Goal: Information Seeking & Learning: Learn about a topic

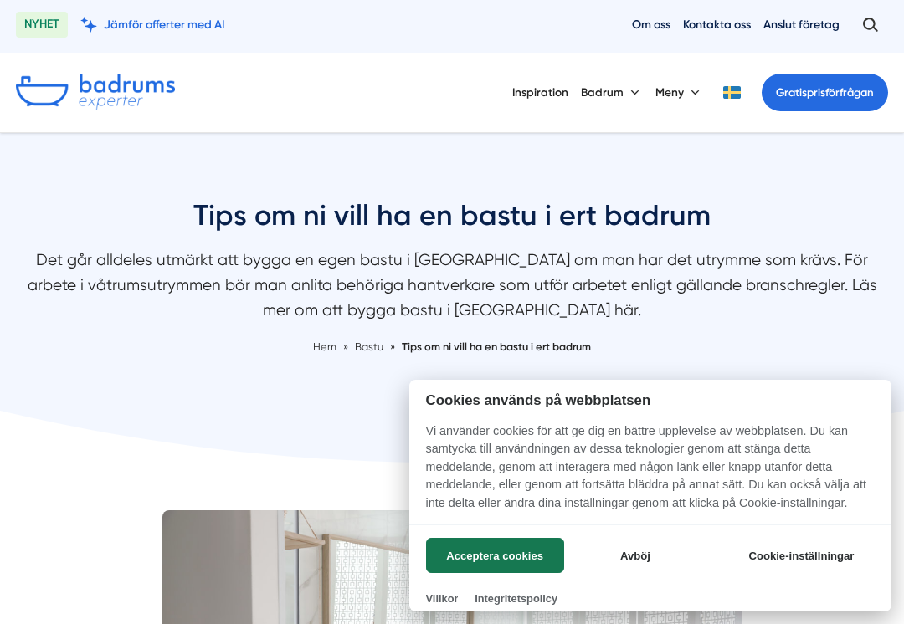
scroll to position [6, 0]
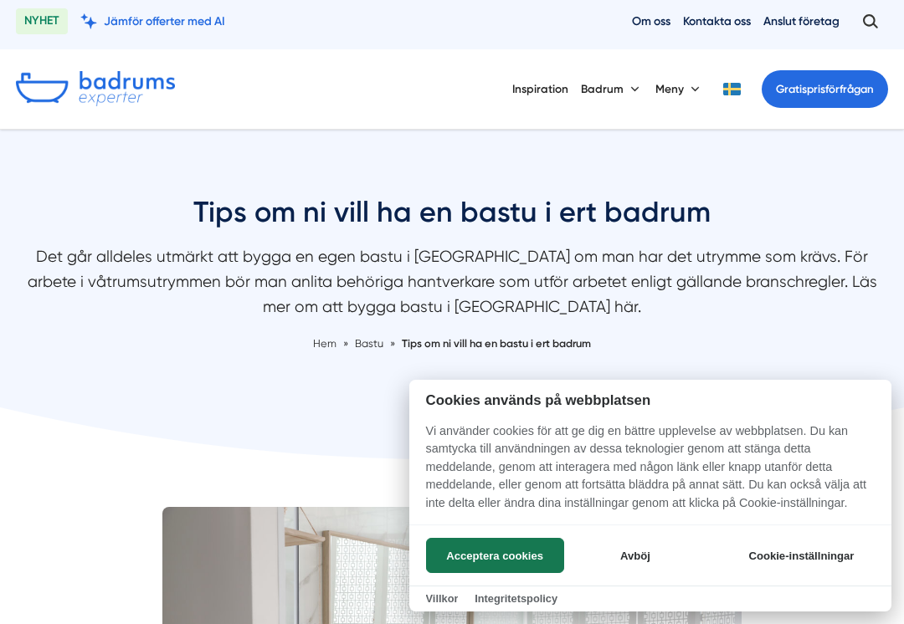
click at [649, 552] on button "Avböj" at bounding box center [634, 555] width 133 height 35
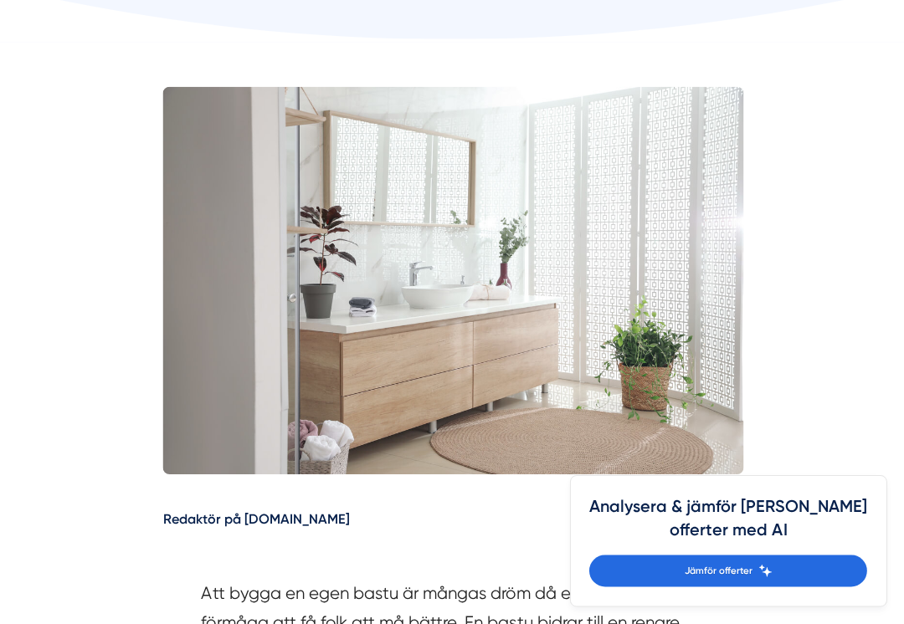
scroll to position [439, 0]
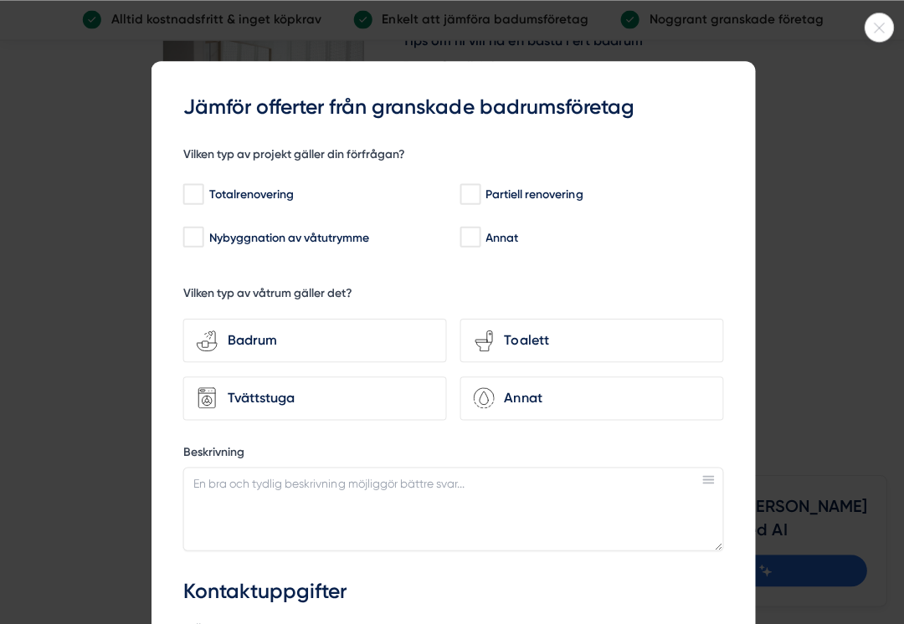
click at [886, 32] on icon at bounding box center [877, 28] width 28 height 10
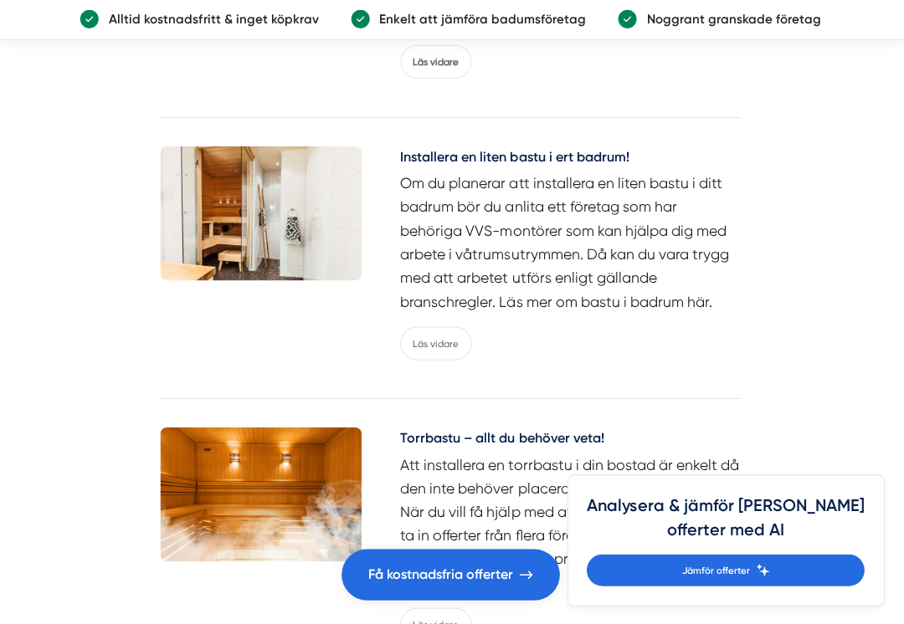
scroll to position [2555, 0]
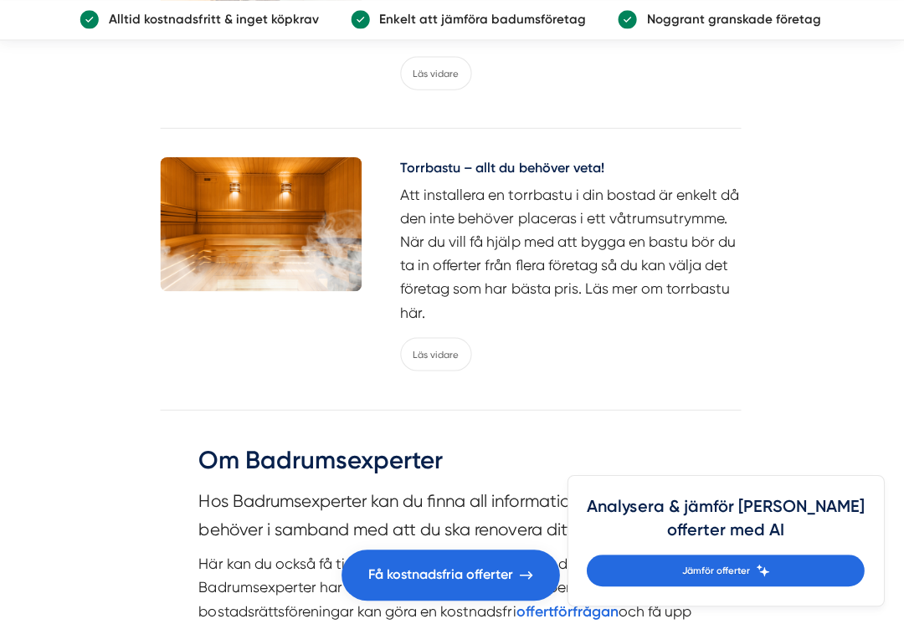
scroll to position [2822, 0]
click at [442, 336] on link "Läs vidare" at bounding box center [437, 352] width 71 height 33
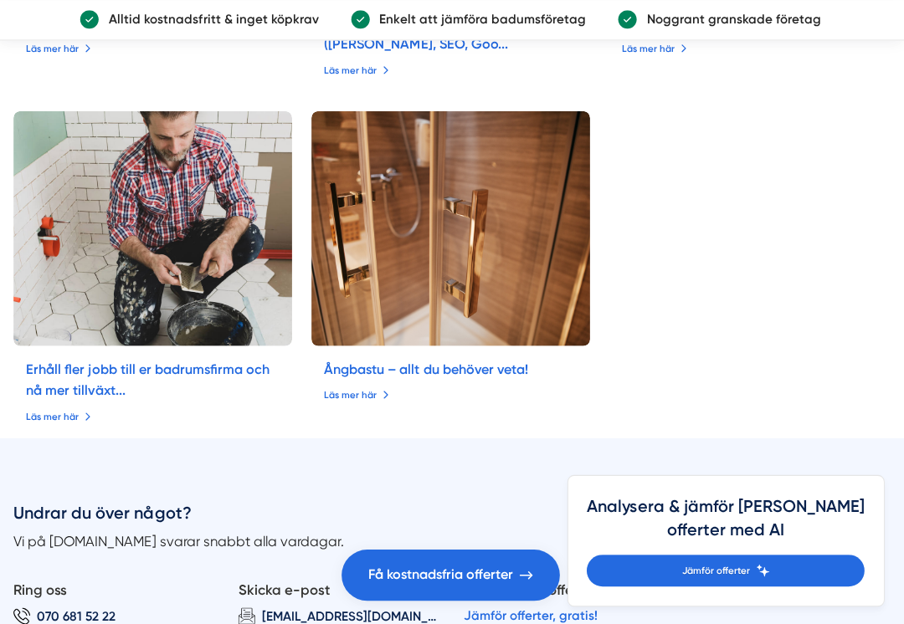
scroll to position [4348, 0]
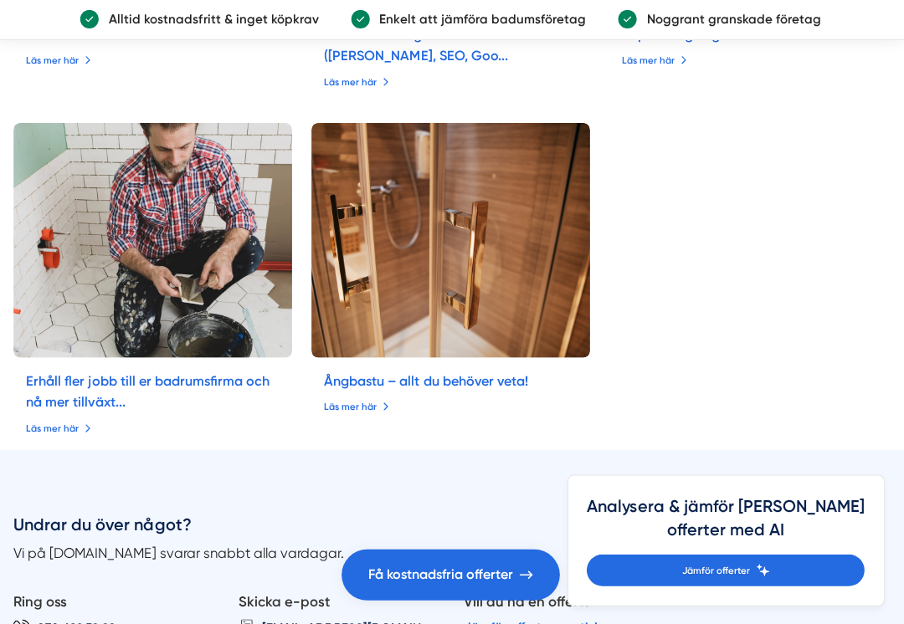
click at [570, 357] on img at bounding box center [452, 240] width 278 height 234
click at [553, 357] on img at bounding box center [452, 240] width 278 height 234
click at [526, 388] on link "Ångbastu – allt du behöver veta!" at bounding box center [427, 380] width 203 height 16
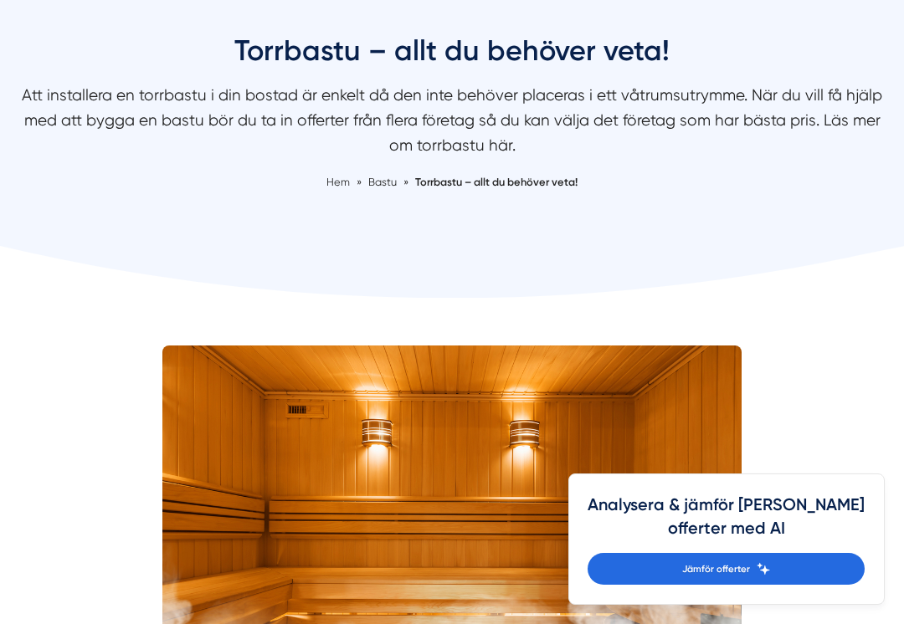
scroll to position [0, 0]
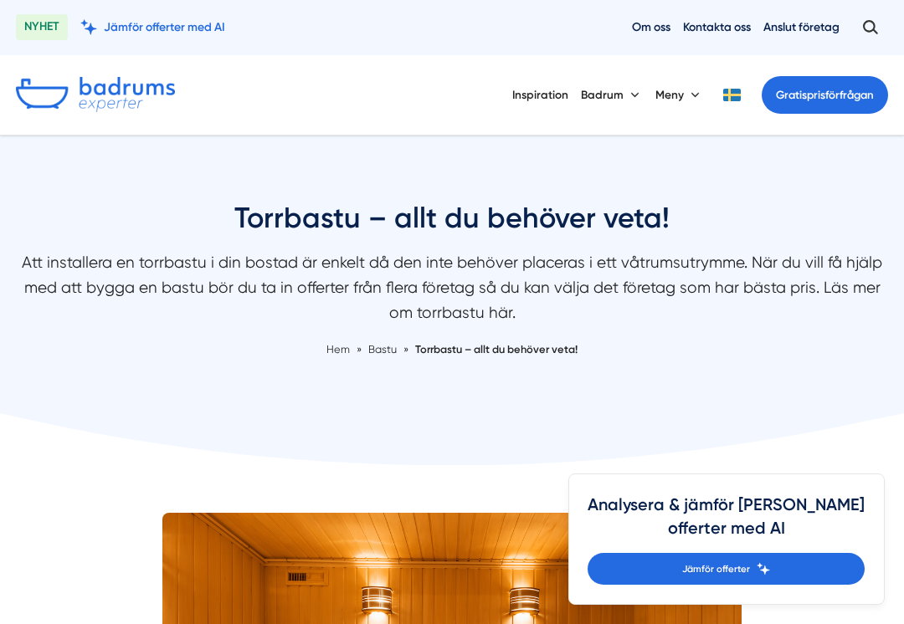
click at [528, 99] on link "Inspiration" at bounding box center [540, 95] width 56 height 42
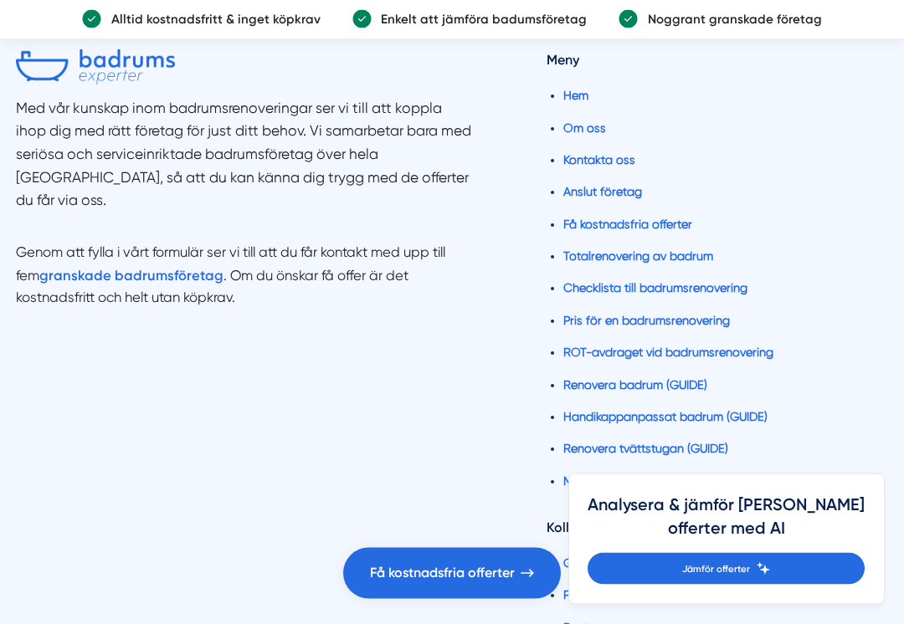
scroll to position [8064, 0]
